Goal: Task Accomplishment & Management: Manage account settings

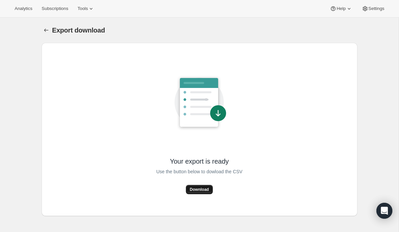
click at [204, 186] on button "Download" at bounding box center [199, 189] width 27 height 9
click at [194, 191] on span "Download" at bounding box center [199, 189] width 19 height 5
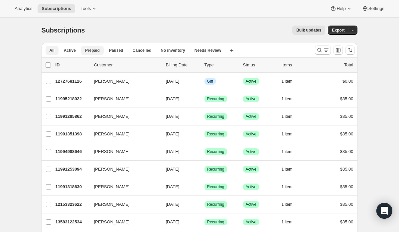
click at [88, 49] on span "Prepaid" at bounding box center [92, 50] width 15 height 5
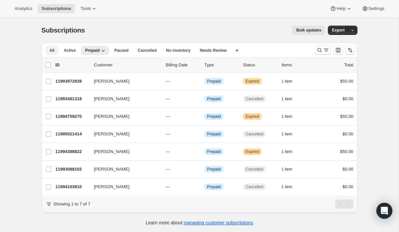
click at [52, 52] on span "All" at bounding box center [52, 50] width 5 height 5
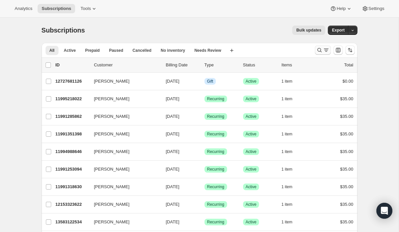
click at [330, 51] on button "Search and filter results" at bounding box center [323, 50] width 16 height 9
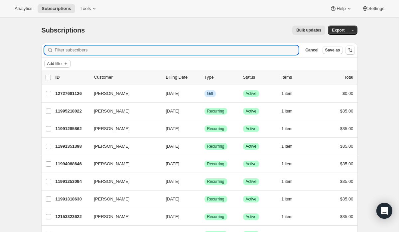
click at [54, 64] on span "Add filter" at bounding box center [55, 63] width 16 height 5
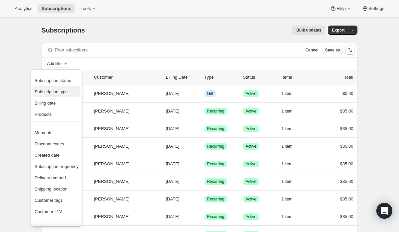
click at [62, 95] on span "Subscription type" at bounding box center [57, 92] width 44 height 7
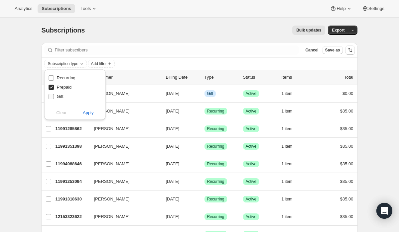
click at [54, 95] on span at bounding box center [51, 97] width 6 height 6
click at [54, 95] on input "Gift" at bounding box center [51, 96] width 5 height 5
checkbox input "true"
click at [52, 88] on input "Prepaid" at bounding box center [51, 87] width 5 height 5
checkbox input "false"
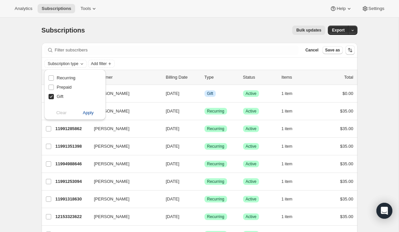
click at [92, 111] on span "Apply" at bounding box center [88, 113] width 11 height 7
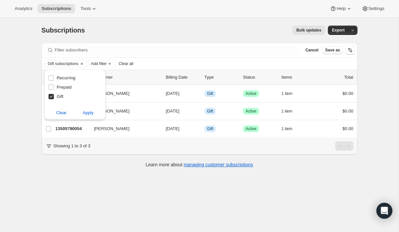
click at [23, 148] on div "Subscriptions. This page is ready Subscriptions Bulk updates More actions Bulk …" at bounding box center [199, 134] width 399 height 232
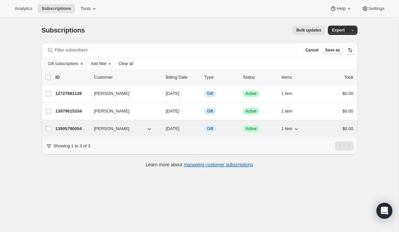
click at [78, 129] on p "13505790054" at bounding box center [72, 129] width 33 height 7
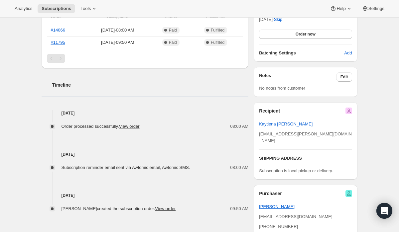
scroll to position [189, 0]
